Goal: Information Seeking & Learning: Find specific fact

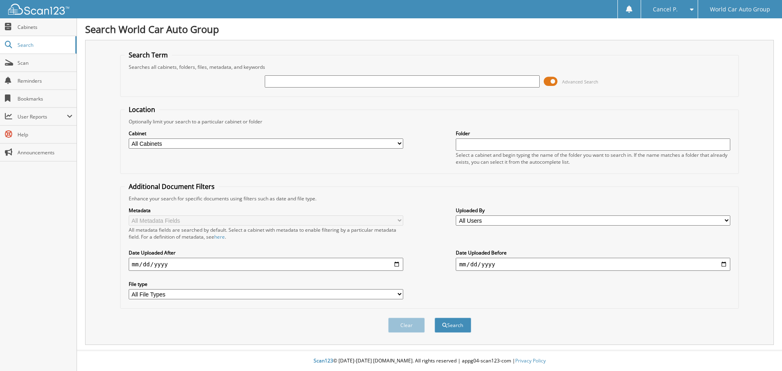
click at [550, 82] on span at bounding box center [551, 81] width 14 height 12
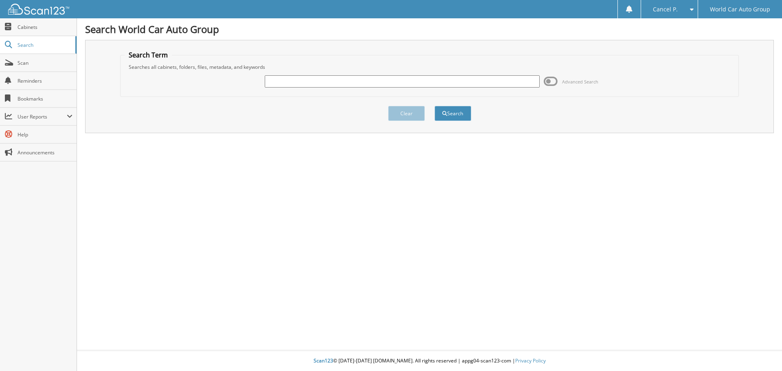
click at [505, 84] on input "text" at bounding box center [402, 81] width 274 height 12
type input "780774"
click at [434, 106] on button "Search" at bounding box center [452, 113] width 37 height 15
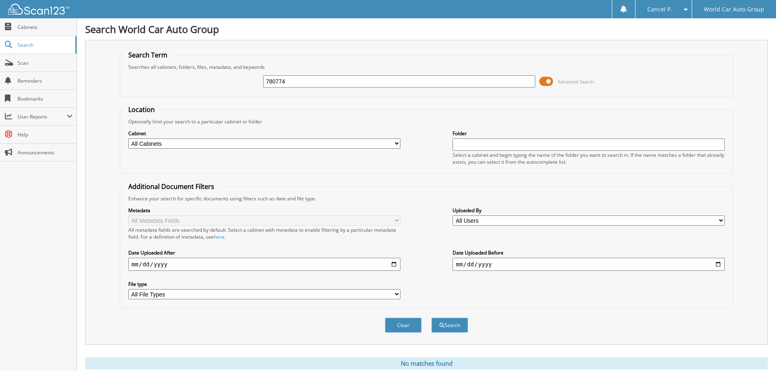
drag, startPoint x: 296, startPoint y: 77, endPoint x: 198, endPoint y: 89, distance: 98.1
click at [198, 89] on div "780774 Advanced Search" at bounding box center [426, 81] width 604 height 22
type input "144499"
click at [431, 318] on button "Search" at bounding box center [449, 325] width 37 height 15
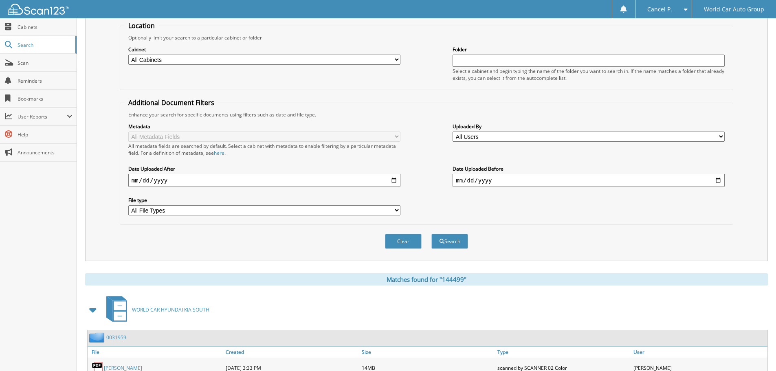
scroll to position [326, 0]
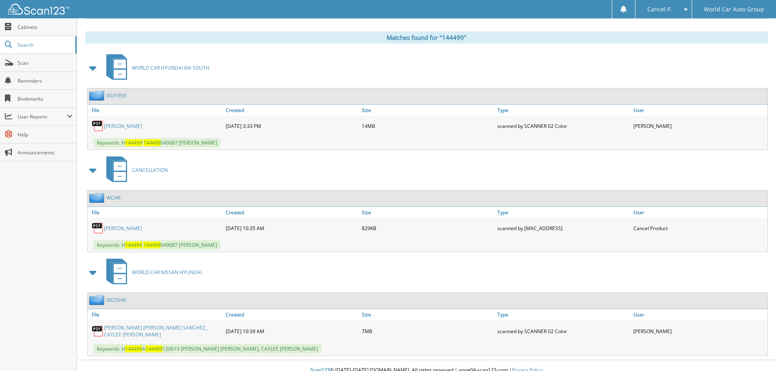
click at [125, 226] on link "JUAN GARCIA JR." at bounding box center [123, 228] width 38 height 7
